Goal: Task Accomplishment & Management: Manage account settings

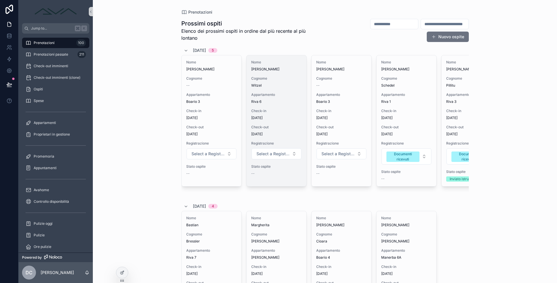
click at [284, 115] on div "Check-in 2/9/2025" at bounding box center [276, 115] width 50 height 12
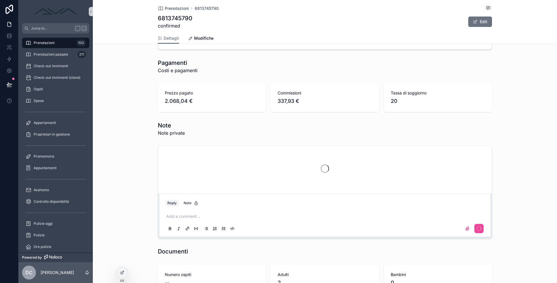
scroll to position [526, 0]
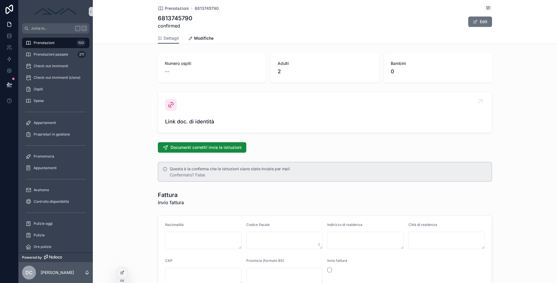
click at [203, 118] on span "Link doc. di identità" at bounding box center [325, 122] width 320 height 8
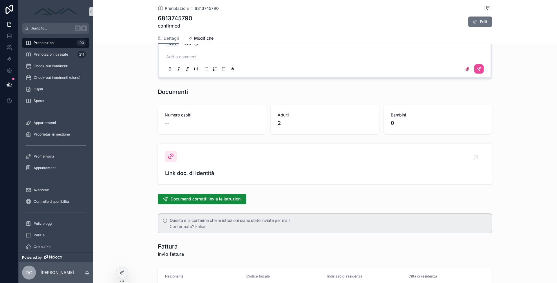
click at [187, 122] on div "--" at bounding box center [212, 123] width 94 height 8
click at [183, 168] on div "Link doc. di identità" at bounding box center [325, 164] width 320 height 27
click at [176, 172] on span "Link doc. di identità" at bounding box center [325, 173] width 320 height 8
click at [191, 155] on div "Link doc. di identità" at bounding box center [325, 164] width 320 height 27
click at [159, 160] on link "Link doc. di identità" at bounding box center [325, 164] width 334 height 41
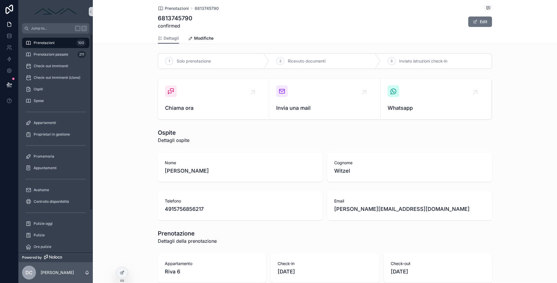
click at [46, 43] on span "Prenotazioni" at bounding box center [44, 43] width 21 height 5
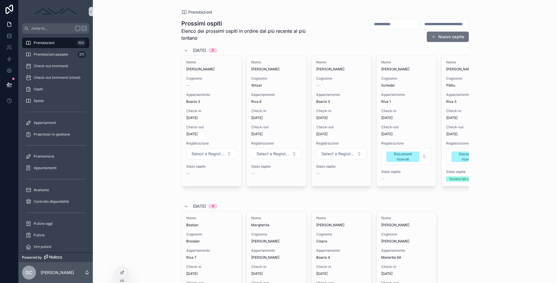
scroll to position [0, 33]
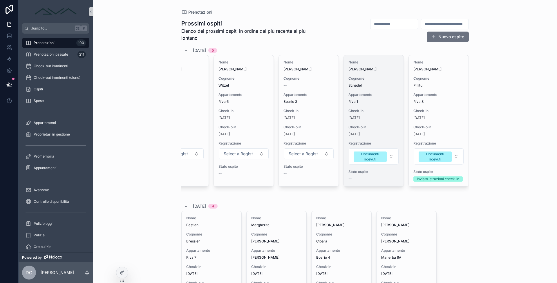
click at [380, 131] on div "Check-out 5/9/2025" at bounding box center [373, 131] width 50 height 12
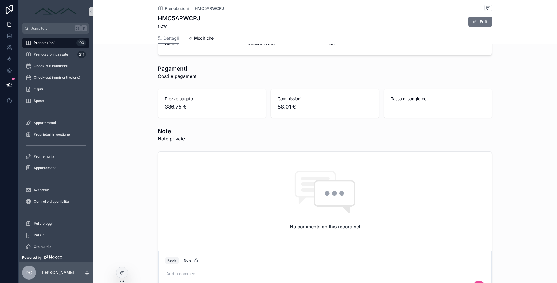
scroll to position [522, 0]
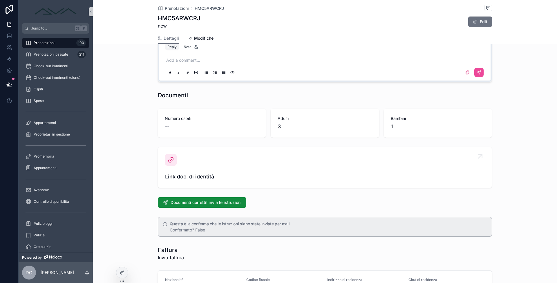
click at [205, 176] on span "Link doc. di identità" at bounding box center [325, 177] width 320 height 8
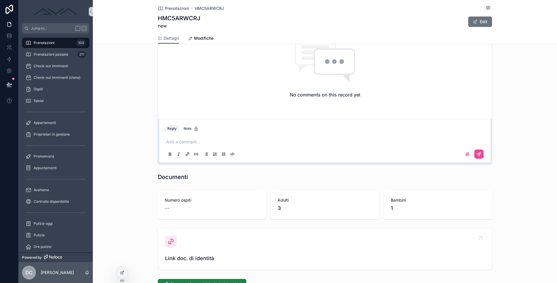
scroll to position [483, 0]
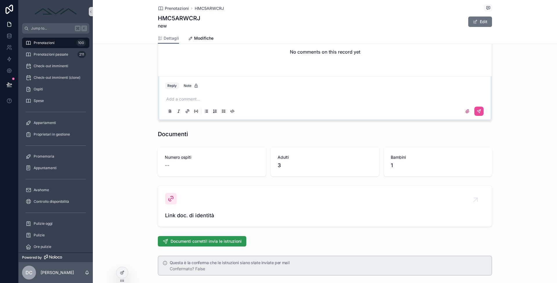
click at [215, 239] on span "Documenti corretti! invia le istruzioni" at bounding box center [206, 242] width 71 height 6
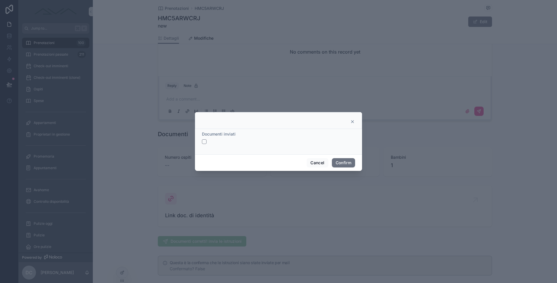
click at [205, 141] on button "button" at bounding box center [204, 142] width 5 height 5
click at [348, 162] on button "Confirm" at bounding box center [343, 162] width 23 height 9
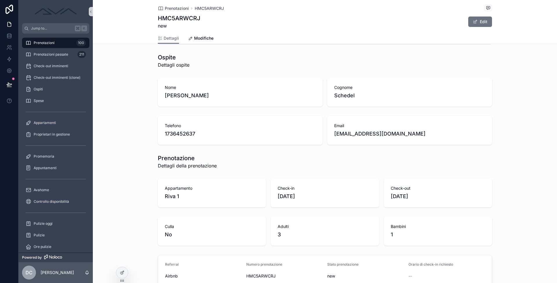
scroll to position [0, 0]
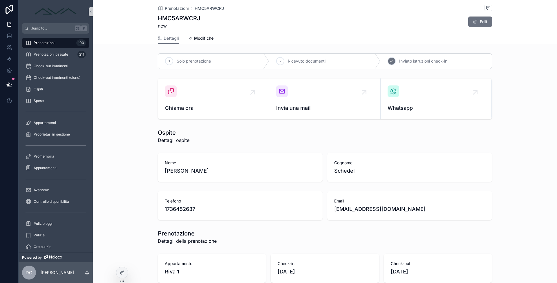
click at [389, 64] on div "3" at bounding box center [392, 61] width 8 height 8
click at [63, 41] on div "Prenotazioni 100" at bounding box center [56, 42] width 60 height 9
click at [53, 41] on span "Prenotazioni" at bounding box center [44, 43] width 21 height 5
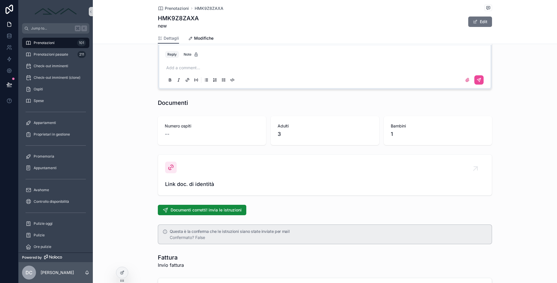
scroll to position [558, 0]
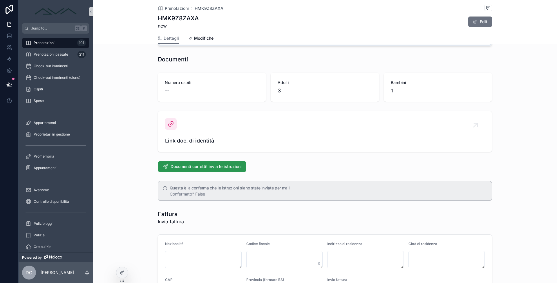
click at [204, 166] on span "Documenti corretti! invia le istruzioni" at bounding box center [206, 167] width 71 height 6
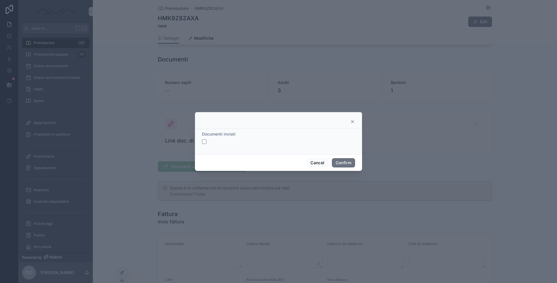
click at [205, 143] on button "button" at bounding box center [204, 142] width 5 height 5
click at [343, 165] on button "Confirm" at bounding box center [343, 162] width 23 height 9
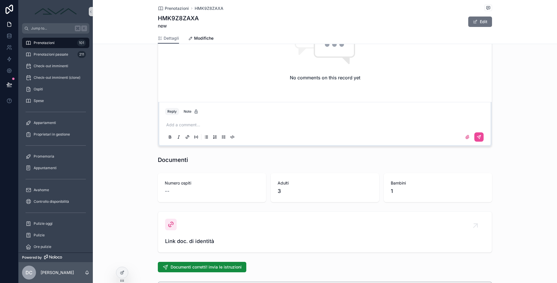
scroll to position [250, 0]
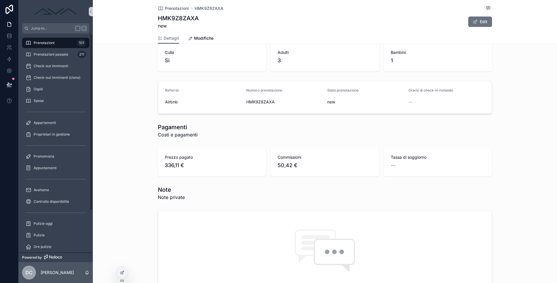
click at [46, 45] on div "Prenotazioni 101" at bounding box center [56, 42] width 60 height 9
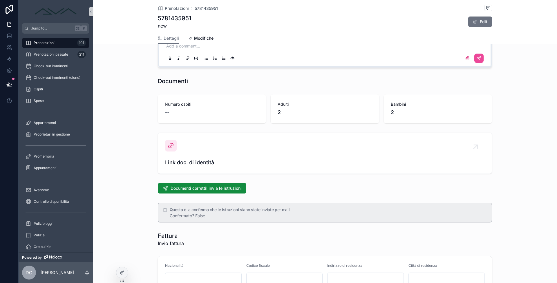
scroll to position [600, 0]
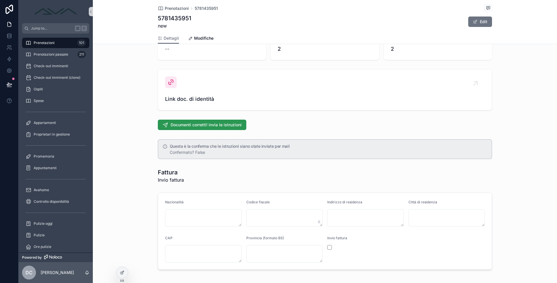
click at [182, 123] on span "Documenti corretti! invia le istruzioni" at bounding box center [206, 125] width 71 height 6
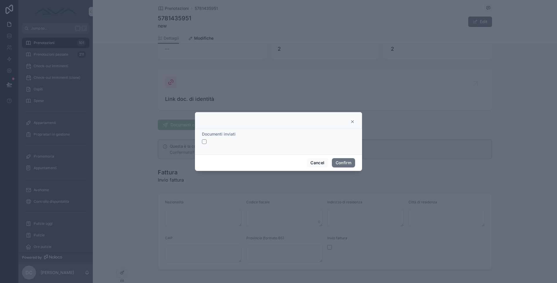
drag, startPoint x: 201, startPoint y: 143, endPoint x: 277, endPoint y: 153, distance: 76.4
click at [201, 143] on div "Documenti inviati" at bounding box center [278, 142] width 167 height 26
drag, startPoint x: 204, startPoint y: 144, endPoint x: 266, endPoint y: 160, distance: 63.5
click at [204, 144] on button "button" at bounding box center [204, 142] width 5 height 5
click at [344, 161] on button "Confirm" at bounding box center [343, 162] width 23 height 9
